Goal: Information Seeking & Learning: Learn about a topic

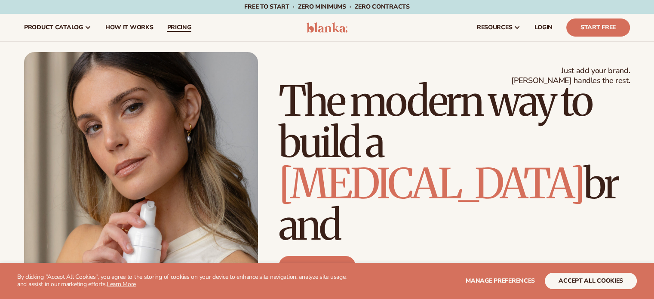
click at [183, 25] on span "pricing" at bounding box center [179, 27] width 24 height 7
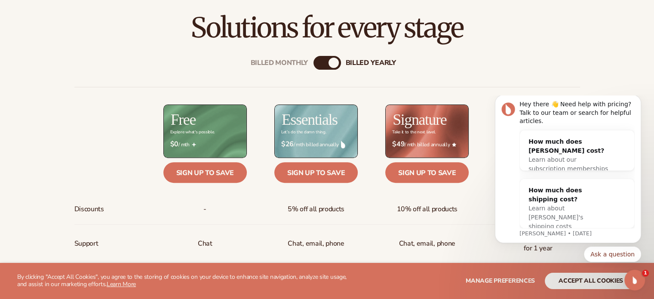
scroll to position [290, 0]
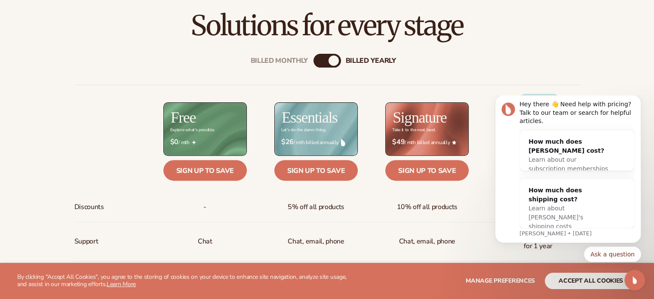
click at [326, 56] on div "Billed Monthly billed Yearly" at bounding box center [327, 61] width 28 height 14
click at [321, 58] on div "Billed Monthly" at bounding box center [318, 60] width 10 height 10
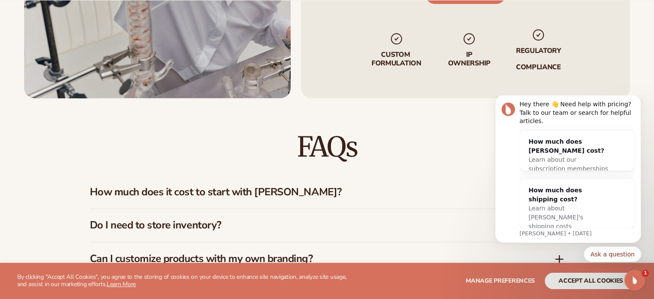
scroll to position [1140, 0]
